Goal: Book appointment/travel/reservation

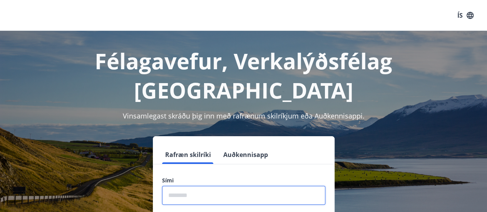
click at [209, 186] on input "phone" at bounding box center [243, 195] width 163 height 19
type input "********"
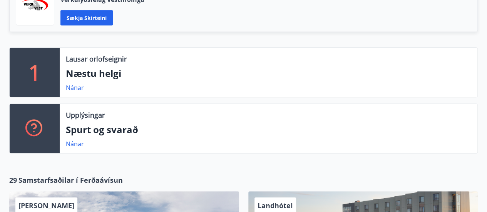
scroll to position [192, 0]
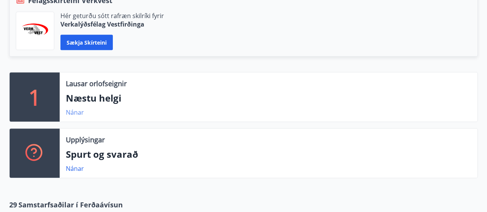
click at [78, 110] on link "Nánar" at bounding box center [75, 112] width 18 height 8
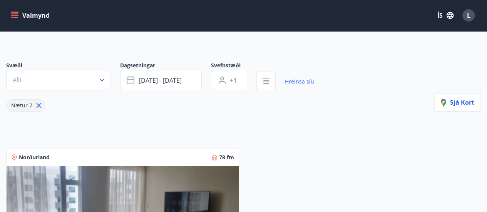
scroll to position [154, 0]
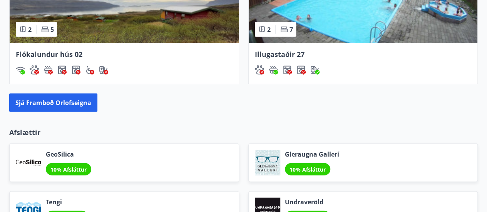
scroll to position [874, 0]
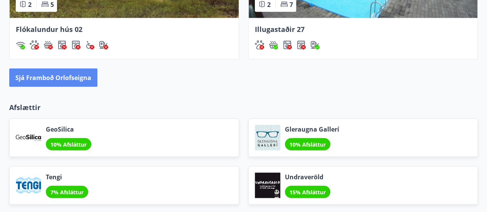
click at [72, 76] on button "Sjá framboð orlofseigna" at bounding box center [53, 78] width 88 height 18
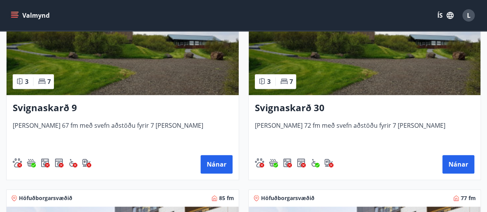
scroll to position [202, 0]
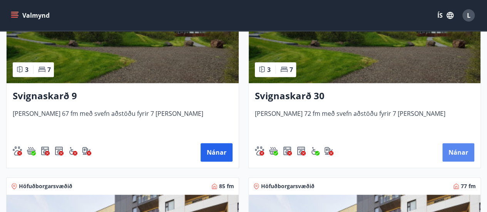
click at [461, 149] on button "Nánar" at bounding box center [458, 152] width 32 height 18
